Goal: Browse casually

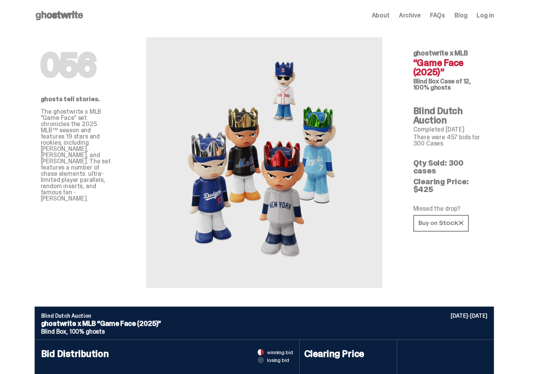
click at [84, 17] on icon at bounding box center [60, 15] width 50 height 12
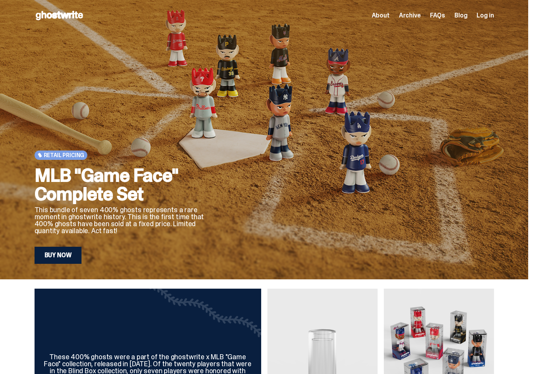
click at [490, 13] on span "Log in" at bounding box center [484, 15] width 17 height 6
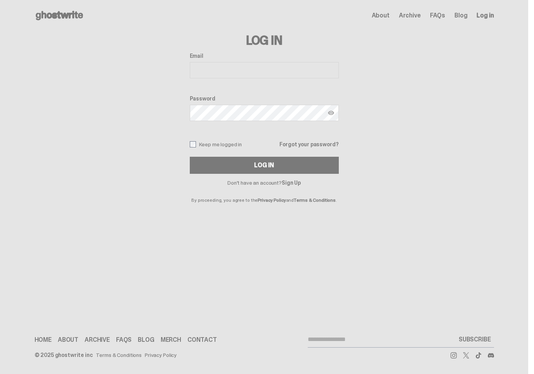
click at [418, 15] on span "Archive" at bounding box center [410, 15] width 22 height 6
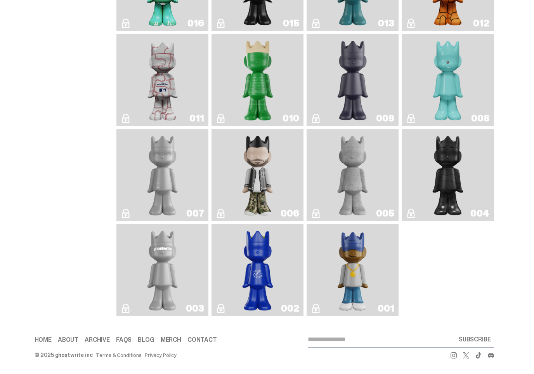
scroll to position [1181, 0]
click at [383, 268] on link "001" at bounding box center [352, 270] width 83 height 86
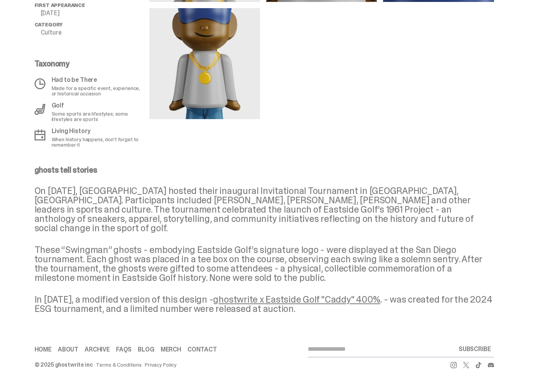
scroll to position [415, 0]
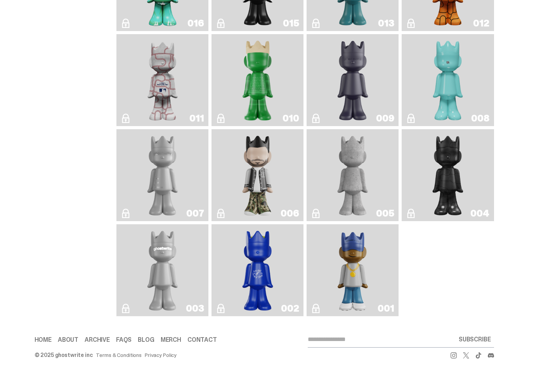
scroll to position [1171, 0]
click at [258, 296] on img "Rocky's Matcha" at bounding box center [257, 270] width 37 height 86
click at [158, 264] on img "ghostwriter" at bounding box center [162, 270] width 37 height 86
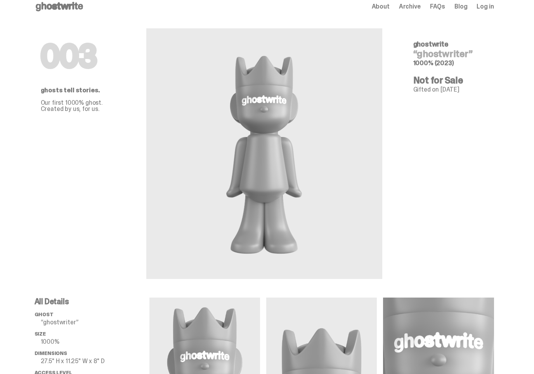
scroll to position [10, 0]
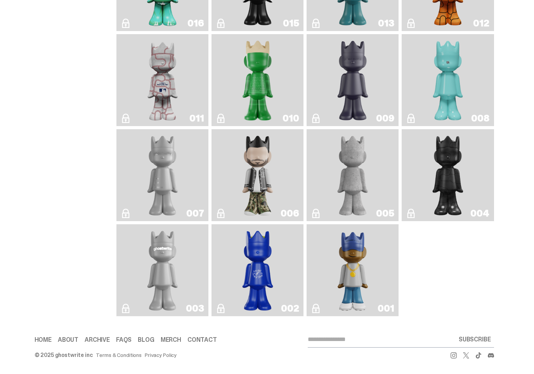
scroll to position [1152, 0]
click at [452, 194] on img "Toy Store" at bounding box center [447, 175] width 37 height 86
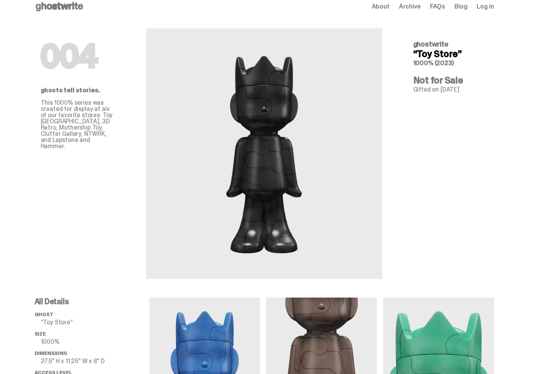
scroll to position [10, 0]
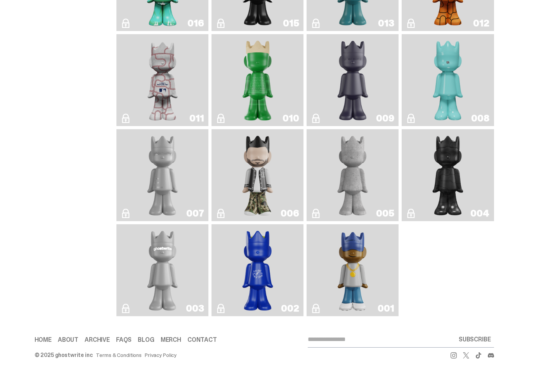
scroll to position [1142, 0]
click at [157, 112] on img "Baseball" at bounding box center [162, 80] width 36 height 86
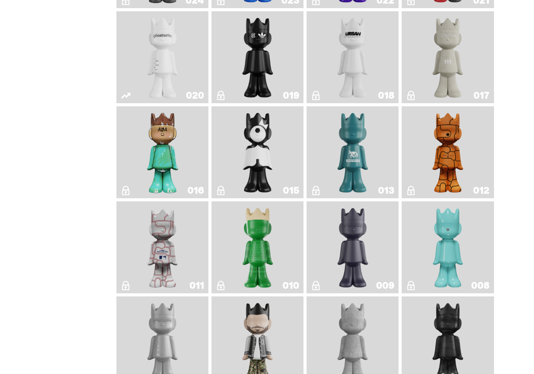
scroll to position [923, 0]
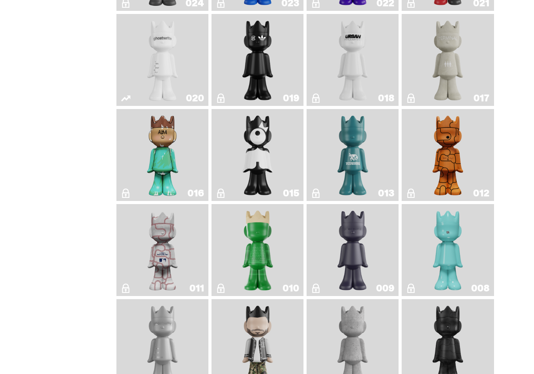
click at [466, 198] on img "Basketball" at bounding box center [447, 155] width 37 height 86
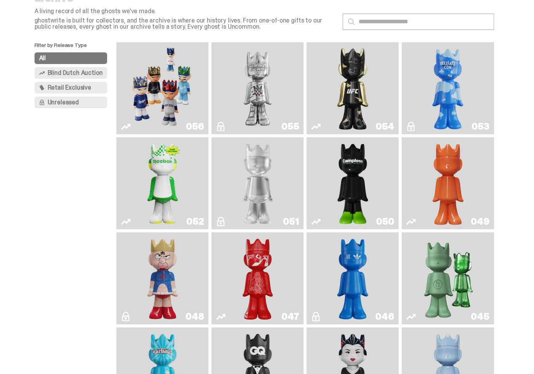
scroll to position [29, 0]
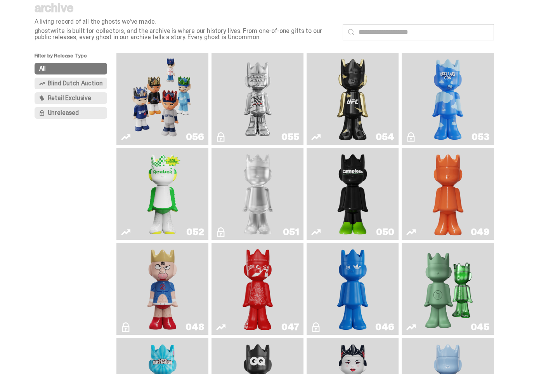
click at [268, 110] on img "I Was There SummerSlam" at bounding box center [257, 99] width 69 height 86
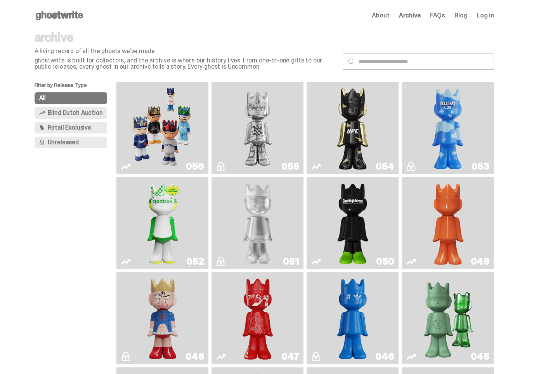
scroll to position [29, 0]
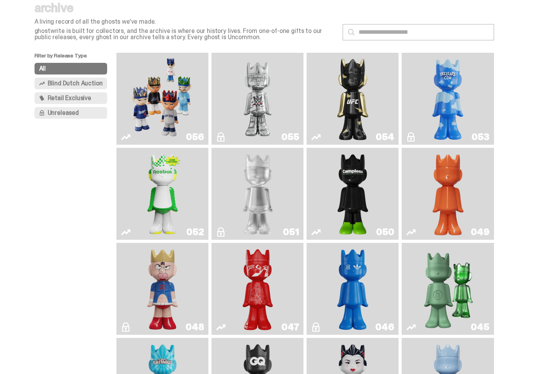
click at [148, 94] on img "Game Face (2025)" at bounding box center [162, 99] width 69 height 86
